Goal: Transaction & Acquisition: Book appointment/travel/reservation

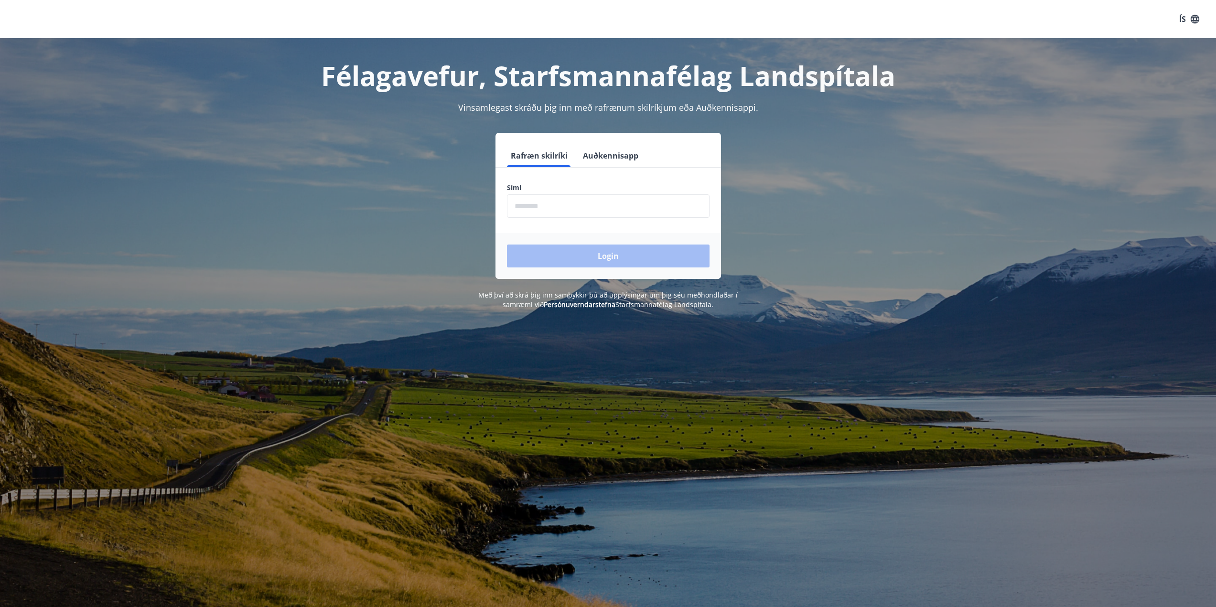
click at [554, 204] on input "phone" at bounding box center [608, 206] width 203 height 23
type input "********"
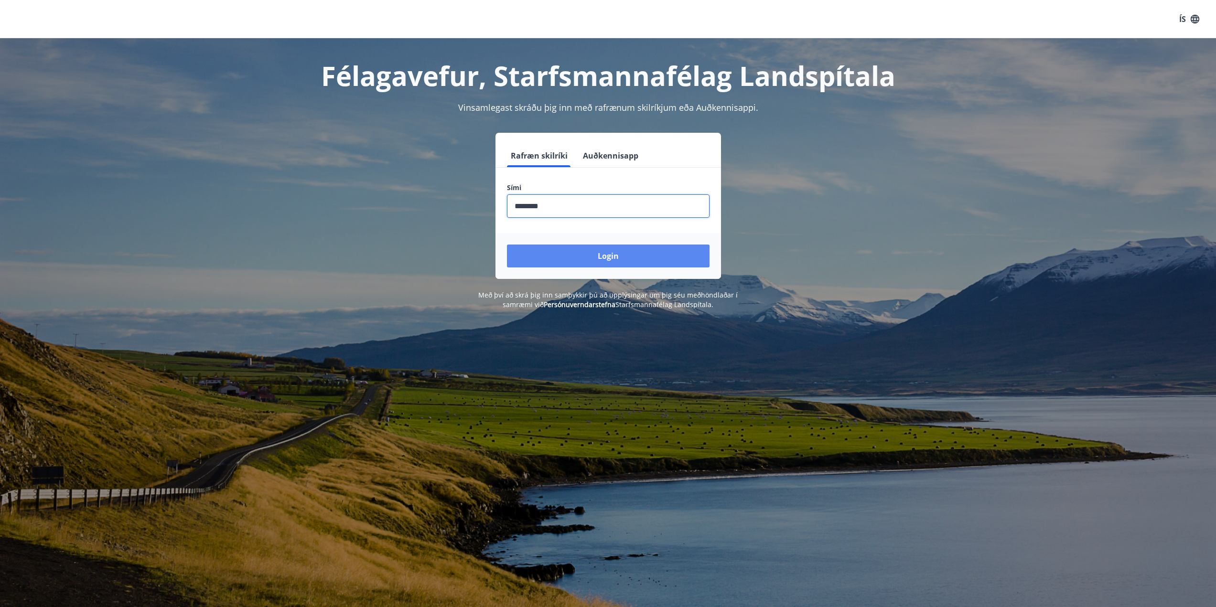
click at [602, 260] on button "Login" at bounding box center [608, 256] width 203 height 23
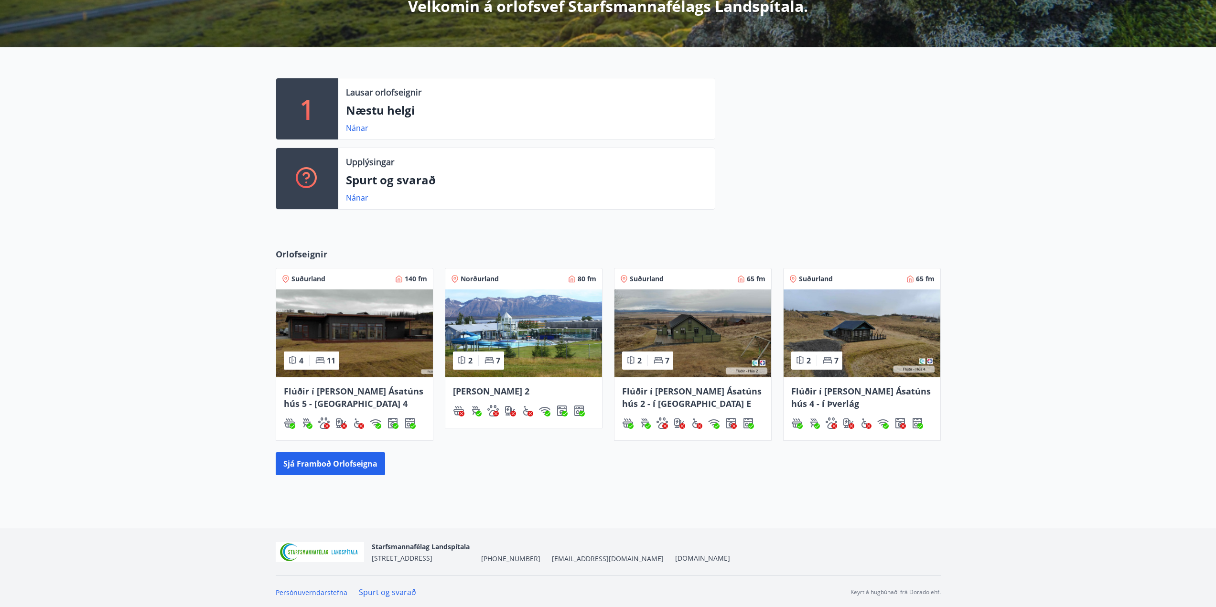
scroll to position [193, 0]
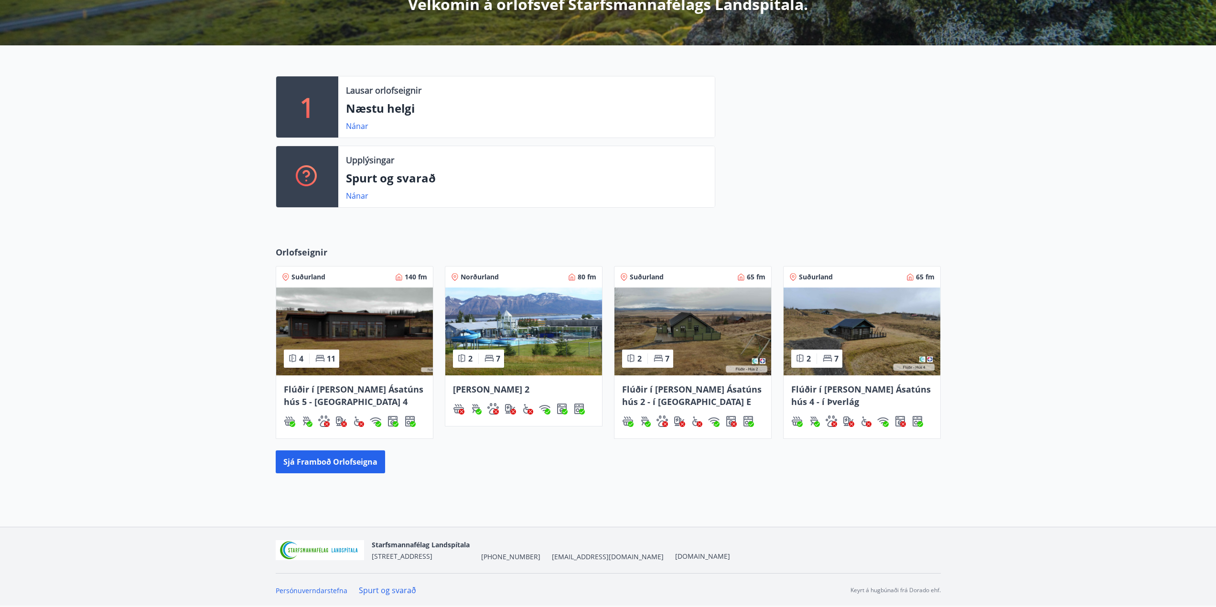
click at [368, 331] on img at bounding box center [354, 332] width 157 height 88
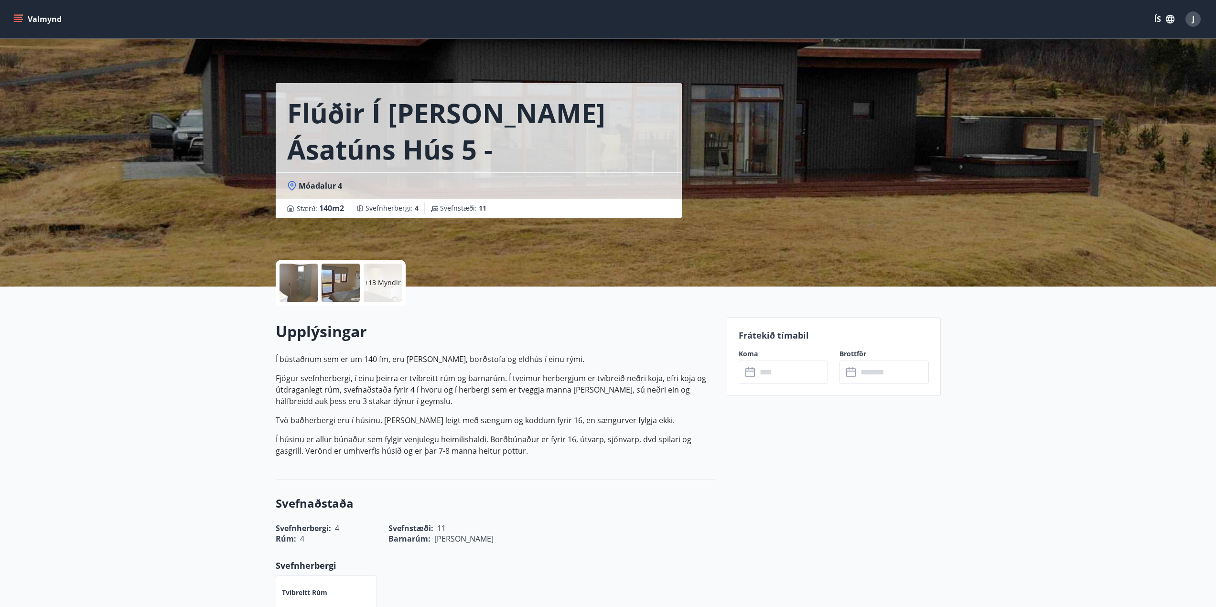
click at [51, 18] on button "Valmynd" at bounding box center [38, 19] width 54 height 17
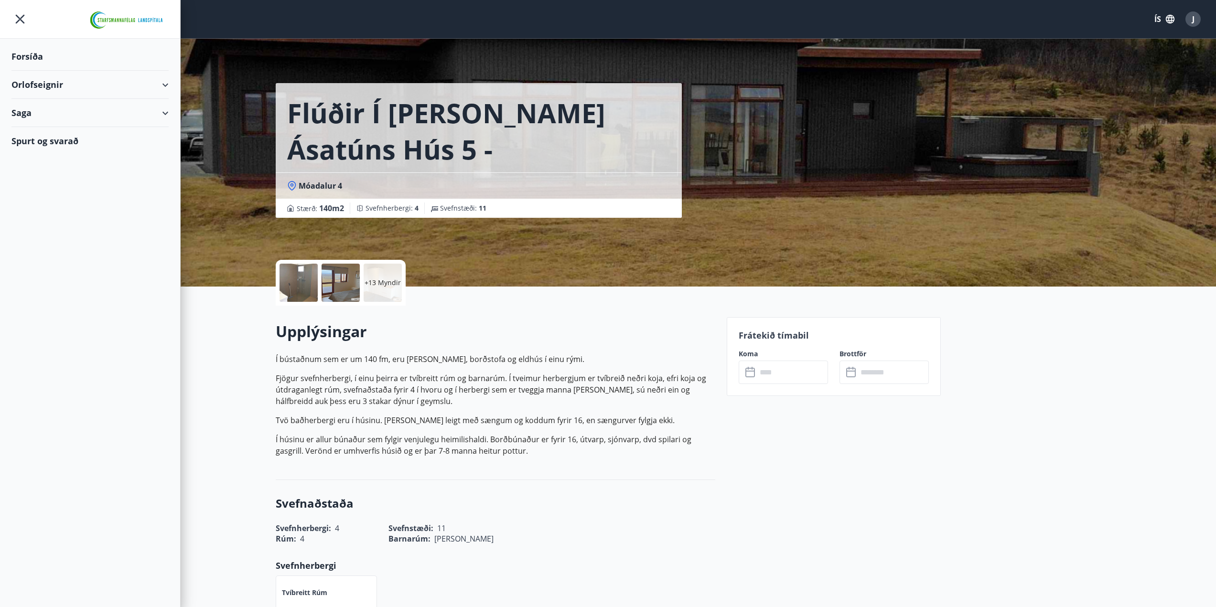
click at [31, 53] on div "Forsíða" at bounding box center [89, 57] width 157 height 28
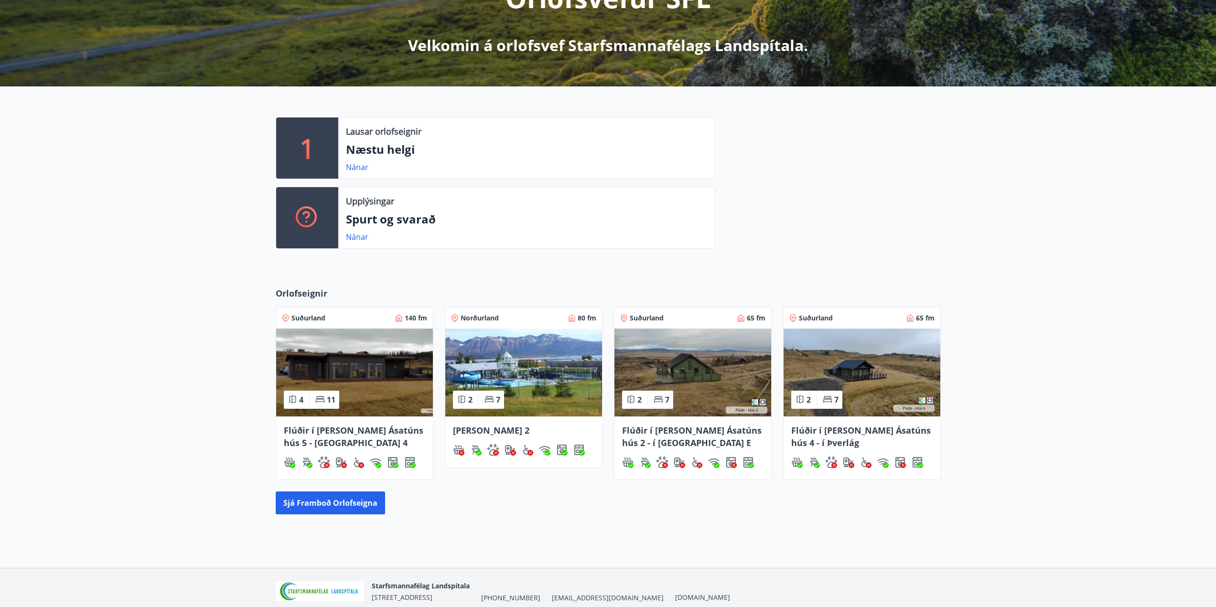
scroll to position [191, 0]
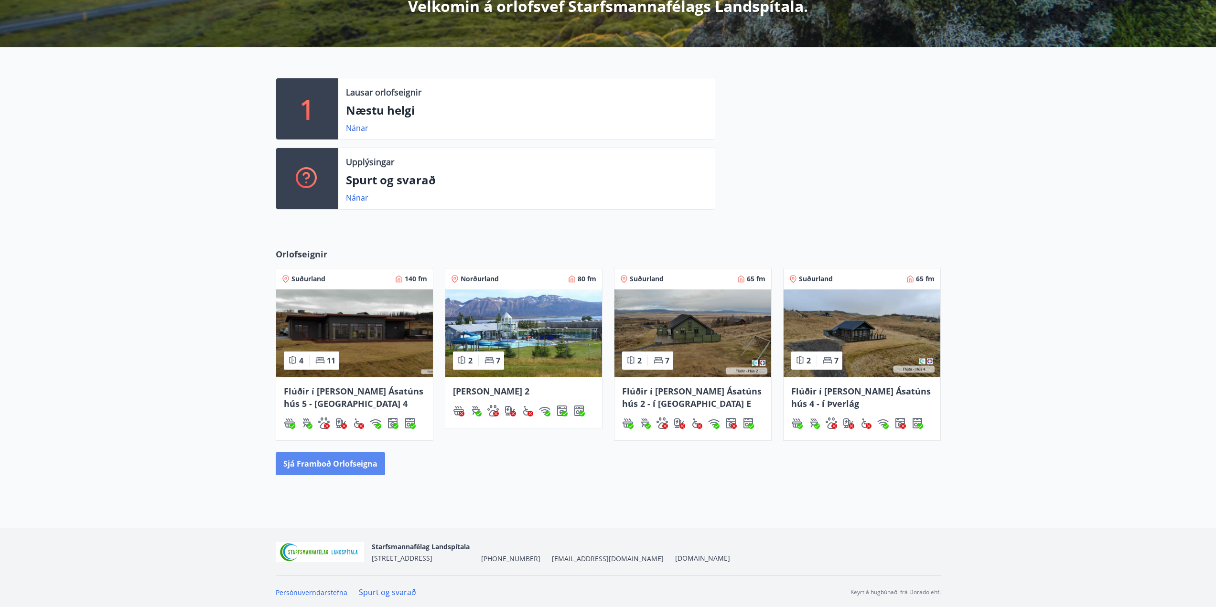
click at [313, 464] on button "Sjá framboð orlofseigna" at bounding box center [330, 464] width 109 height 23
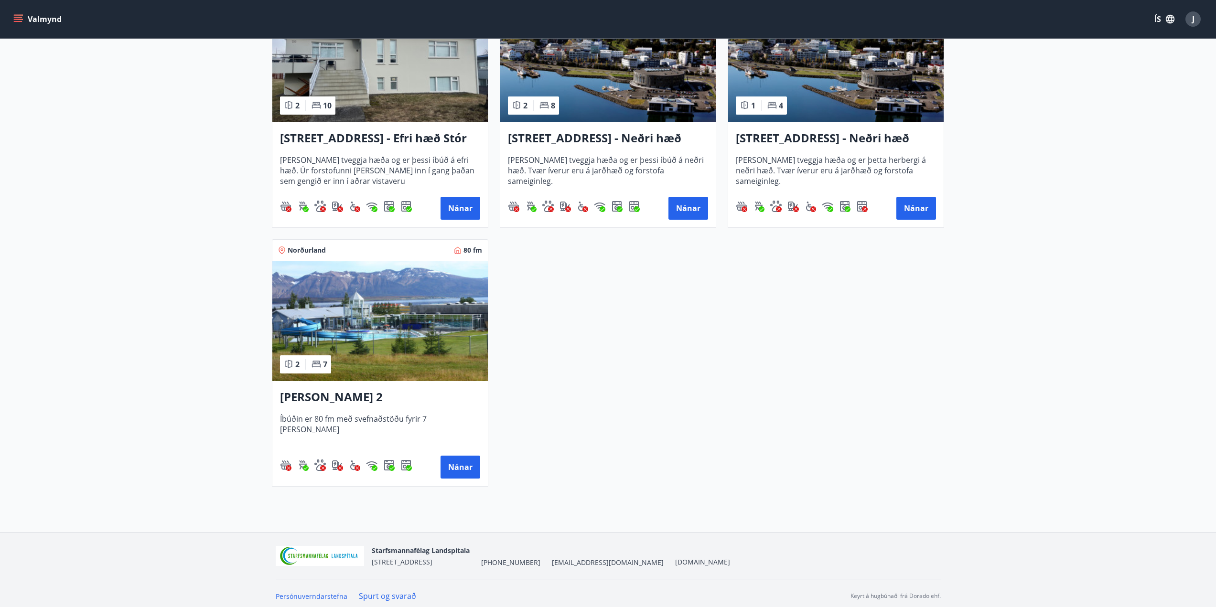
scroll to position [1281, 0]
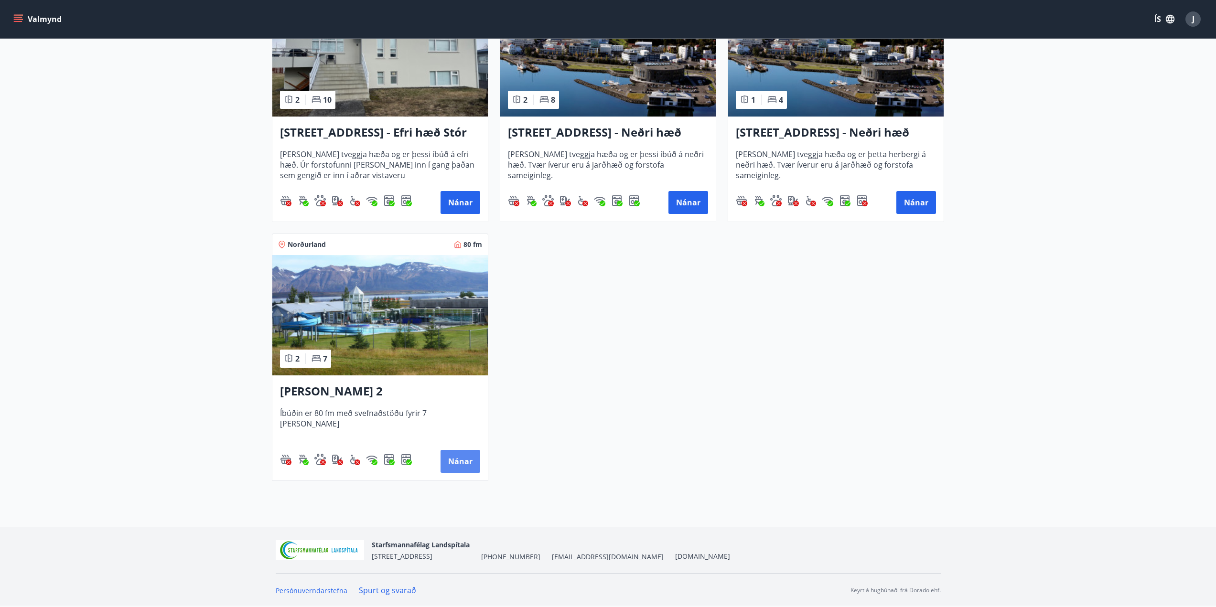
click at [464, 462] on button "Nánar" at bounding box center [461, 461] width 40 height 23
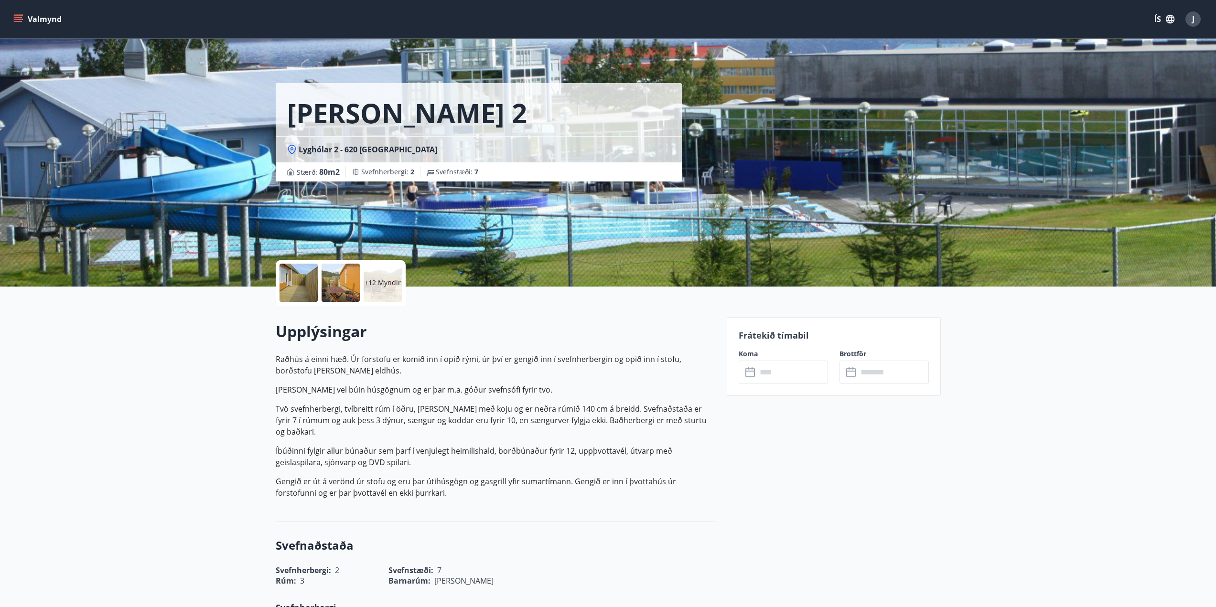
click at [755, 370] on icon at bounding box center [751, 372] width 11 height 11
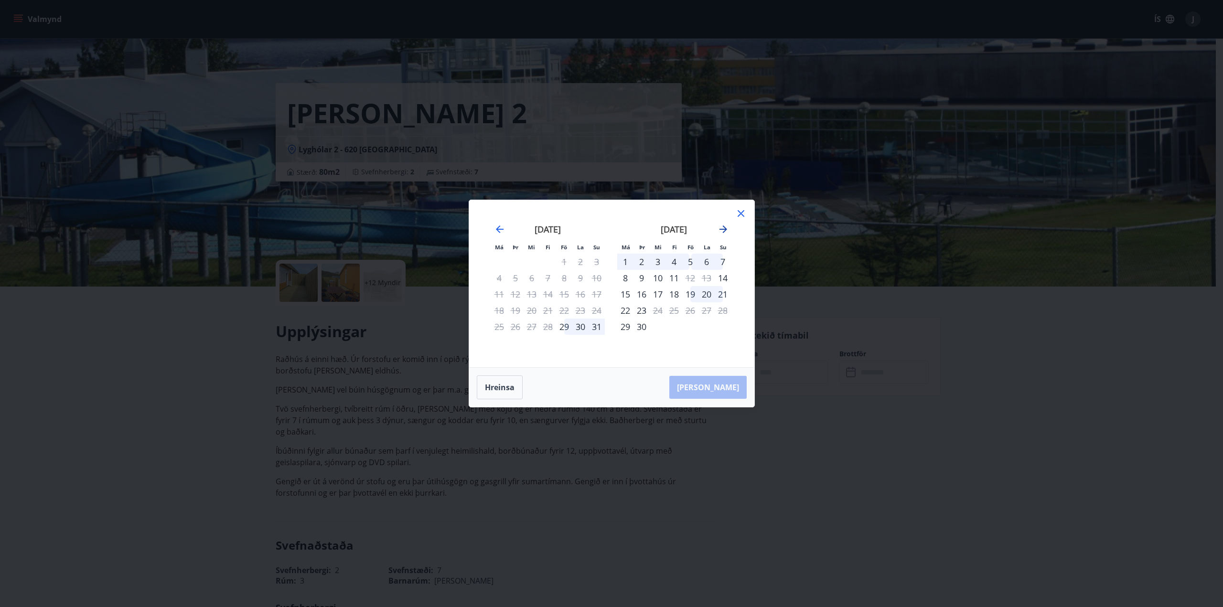
click at [723, 231] on icon "Move forward to switch to the next month." at bounding box center [723, 229] width 11 height 11
click at [724, 277] on div "12" at bounding box center [723, 278] width 16 height 16
click at [723, 276] on div "12" at bounding box center [723, 278] width 16 height 16
click at [679, 298] on div "Aðeins útritun í boði" at bounding box center [691, 287] width 113 height 32
drag, startPoint x: 677, startPoint y: 282, endPoint x: 679, endPoint y: 288, distance: 6.0
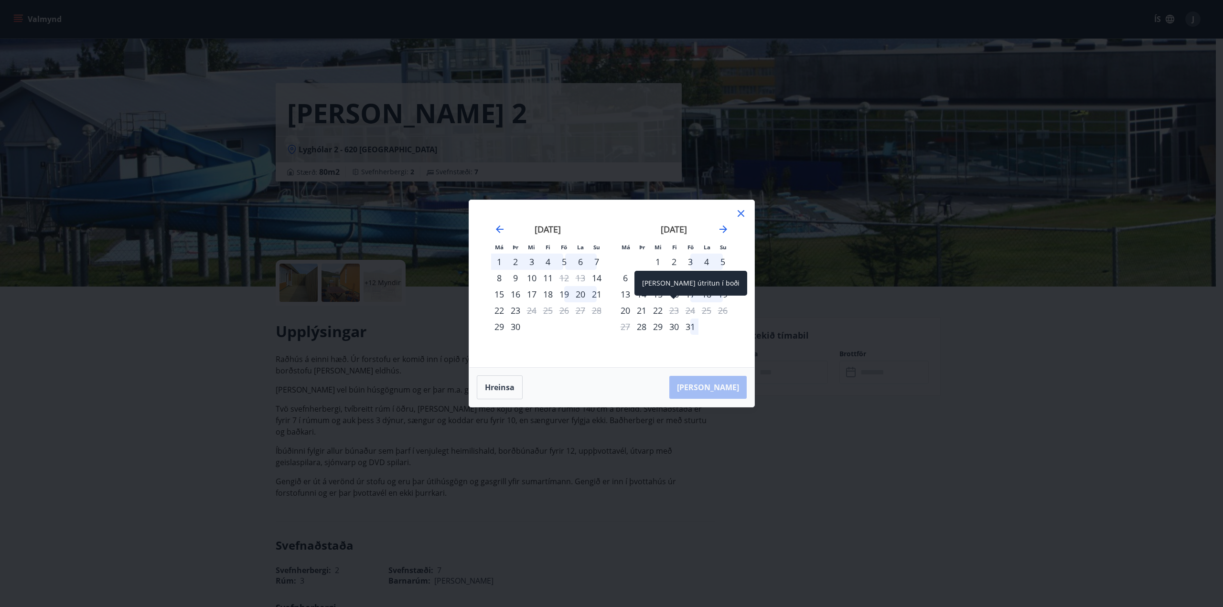
click at [678, 285] on div "Aðeins útritun í boði" at bounding box center [691, 283] width 113 height 25
click at [671, 301] on div "Aðeins útritun í boði" at bounding box center [691, 287] width 113 height 32
click at [726, 385] on div "Hreinsa Taka Frá" at bounding box center [611, 387] width 285 height 39
drag, startPoint x: 721, startPoint y: 275, endPoint x: 734, endPoint y: 276, distance: 13.4
click at [734, 276] on div "október 2025 1 2 3 4 5 6 7 8 9 10 11 12 13 14 15 16 17 18 19 20 21 22 23 24 25 …" at bounding box center [674, 290] width 126 height 157
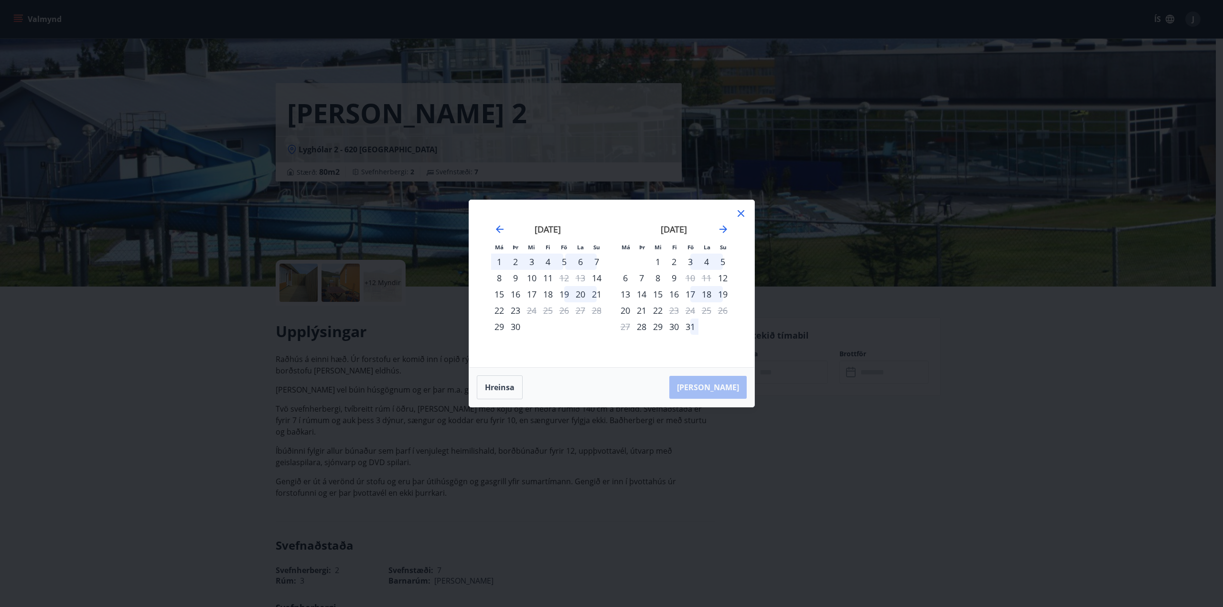
drag, startPoint x: 618, startPoint y: 293, endPoint x: 681, endPoint y: 292, distance: 62.6
click at [681, 292] on tr "13 14 15 16 17 18 19" at bounding box center [674, 294] width 114 height 16
click at [514, 387] on button "Hreinsa" at bounding box center [500, 388] width 46 height 24
click at [726, 227] on icon "Move forward to switch to the next month." at bounding box center [723, 229] width 11 height 11
click at [724, 276] on div "12" at bounding box center [723, 278] width 16 height 16
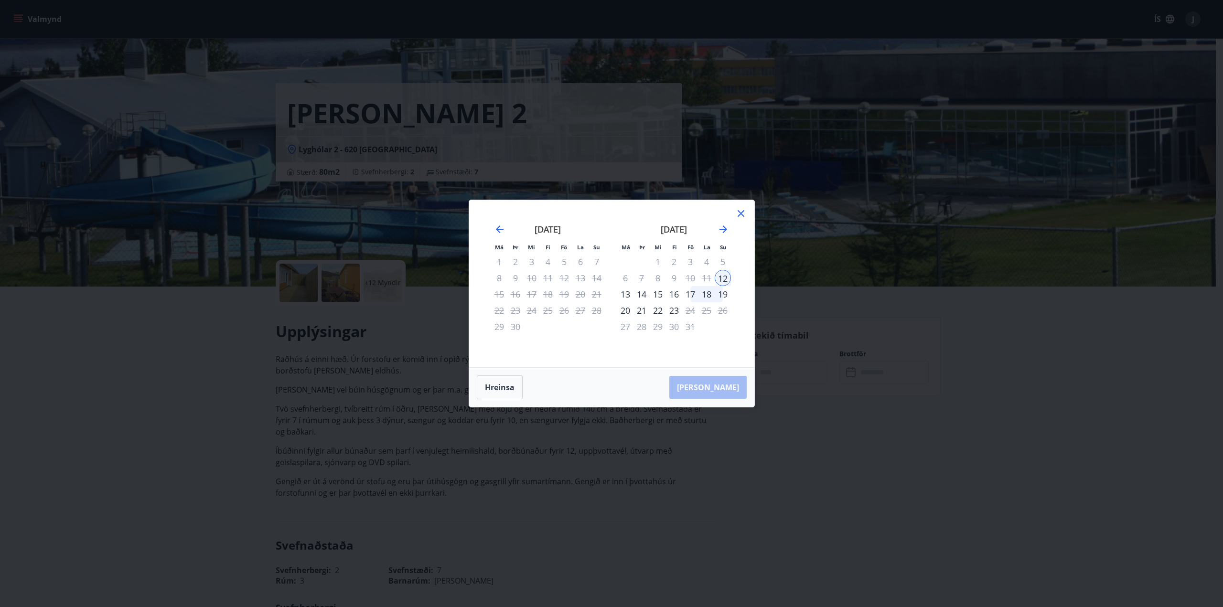
click at [677, 295] on div "16" at bounding box center [674, 294] width 16 height 16
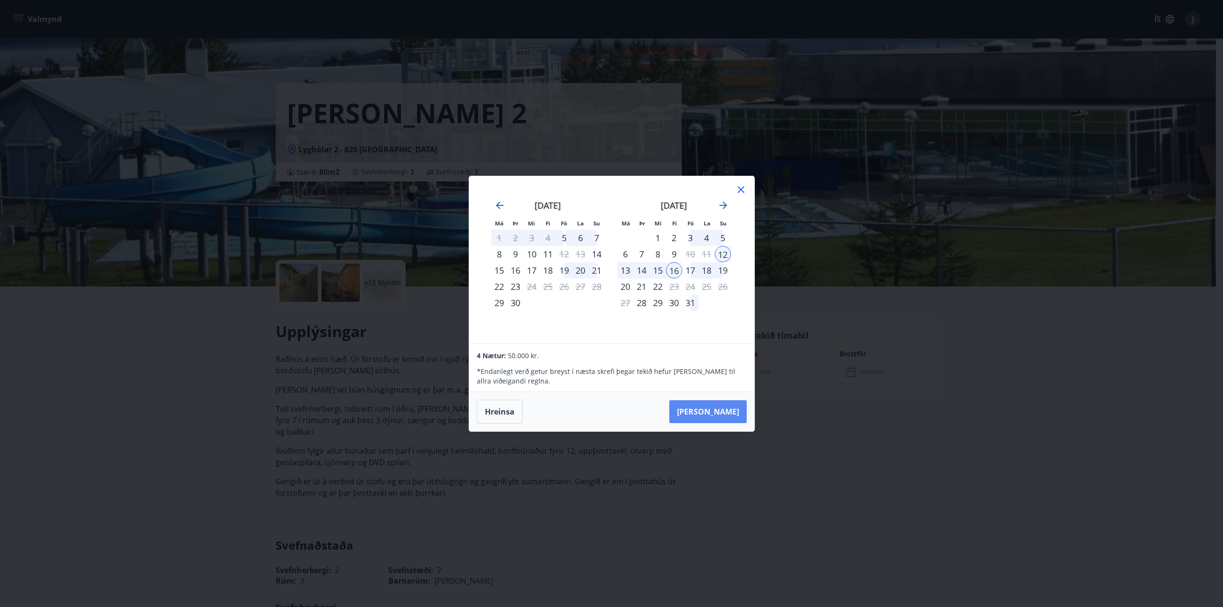
drag, startPoint x: 720, startPoint y: 413, endPoint x: 615, endPoint y: 388, distance: 108.3
click at [720, 411] on button "Taka Frá" at bounding box center [708, 411] width 77 height 23
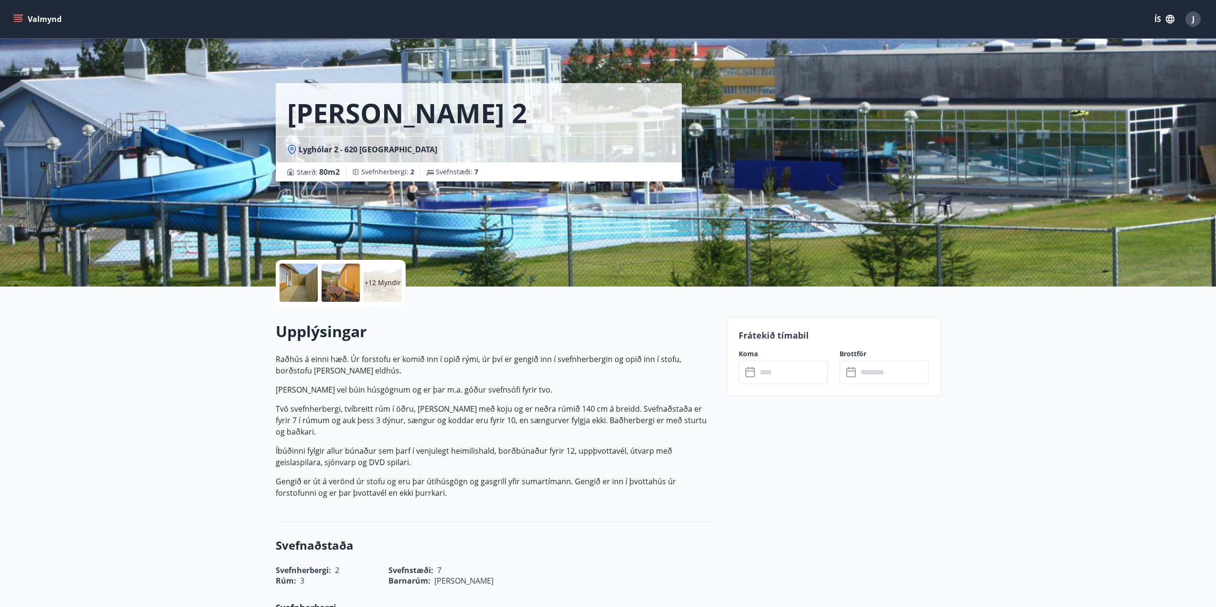
type input "******"
drag, startPoint x: 99, startPoint y: 391, endPoint x: 105, endPoint y: 389, distance: 6.0
